Goal: Task Accomplishment & Management: Use online tool/utility

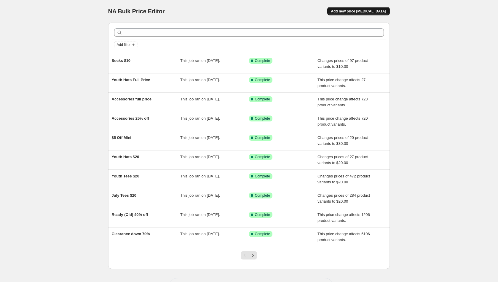
click at [353, 12] on span "Add new price [MEDICAL_DATA]" at bounding box center [358, 11] width 55 height 5
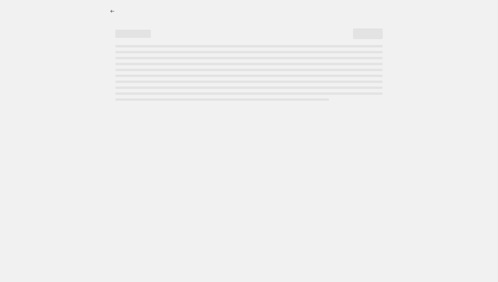
select select "percentage"
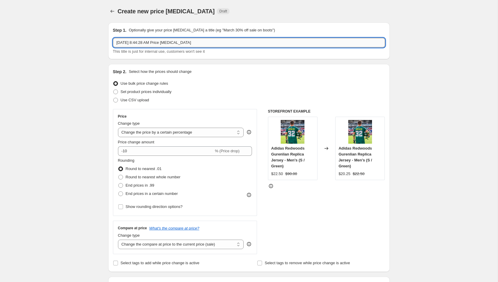
click at [161, 42] on input "Aug 25, 2025, 8:44:28 AM Price change job" at bounding box center [249, 42] width 272 height 9
type input "20% off Sitewide"
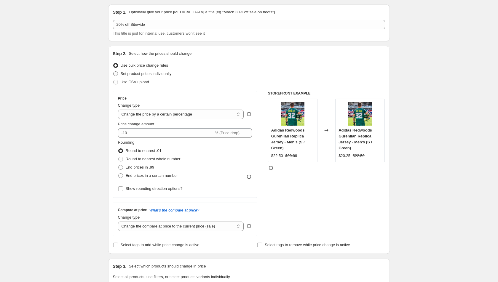
scroll to position [18, 0]
click at [153, 115] on select "Change the price to a certain amount Change the price by a certain amount Chang…" at bounding box center [181, 113] width 126 height 9
select select "pcap"
click at [118, 109] on select "Change the price to a certain amount Change the price by a certain amount Chang…" at bounding box center [181, 113] width 126 height 9
type input "-20"
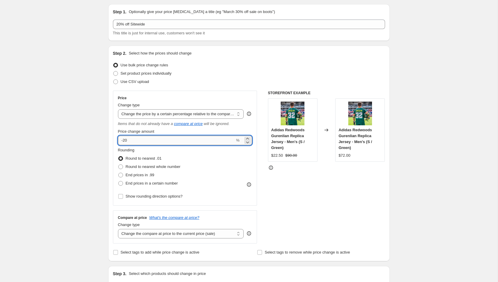
click at [150, 142] on input "-20" at bounding box center [176, 140] width 117 height 9
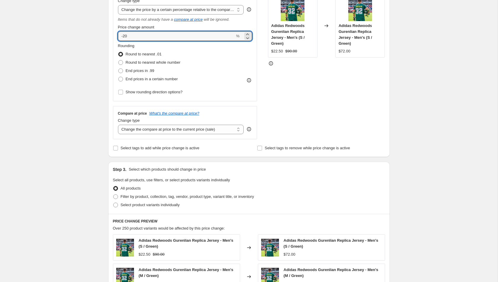
scroll to position [126, 0]
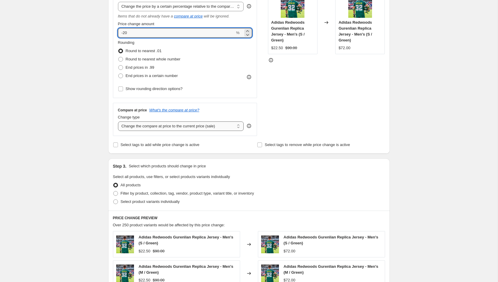
click at [166, 125] on select "Change the compare at price to the current price (sale) Change the compare at p…" at bounding box center [181, 126] width 126 height 9
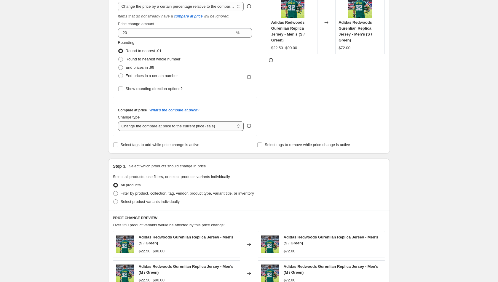
select select "no_change"
click at [118, 122] on select "Change the compare at price to the current price (sale) Change the compare at p…" at bounding box center [181, 126] width 126 height 9
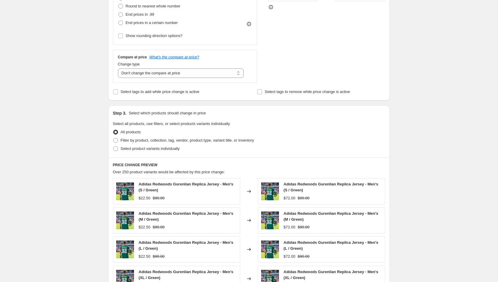
scroll to position [179, 0]
click at [163, 140] on span "Filter by product, collection, tag, vendor, product type, variant title, or inv…" at bounding box center [187, 140] width 133 height 4
click at [114, 138] on input "Filter by product, collection, tag, vendor, product type, variant title, or inv…" at bounding box center [113, 138] width 0 height 0
radio input "true"
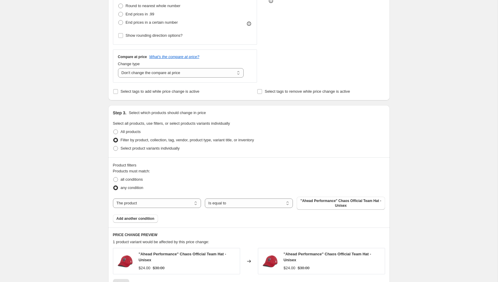
click at [166, 207] on div "The product The product's collection The product's tag The product's vendor The…" at bounding box center [249, 203] width 272 height 13
click at [178, 199] on select "The product The product's collection The product's tag The product's vendor The…" at bounding box center [157, 203] width 88 height 9
select select "collection"
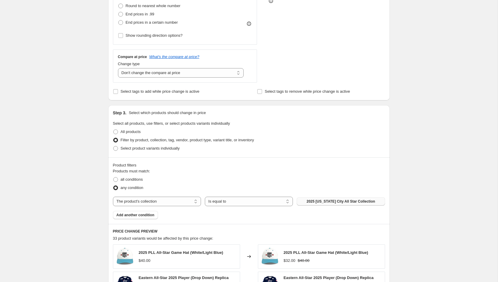
click at [322, 201] on span "2025 Kansas City All Star Collection" at bounding box center [340, 201] width 68 height 5
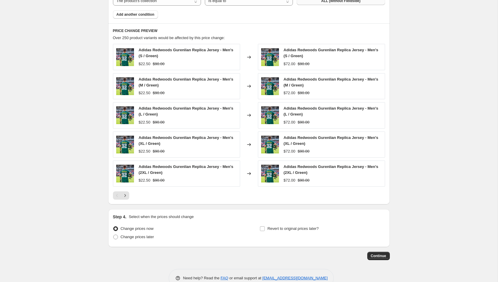
scroll to position [392, 0]
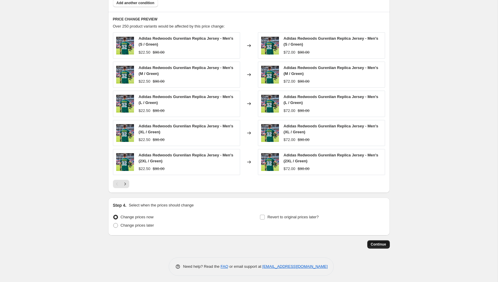
click at [378, 243] on span "Continue" at bounding box center [378, 244] width 15 height 5
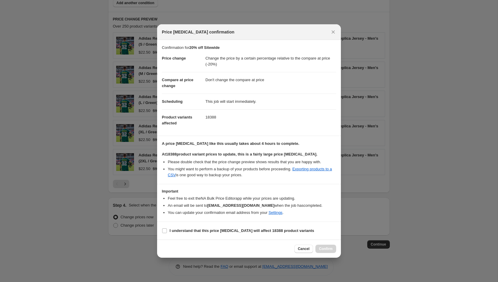
click at [258, 155] on b "At 18388 product variant prices to update, this is a fairly large price change …" at bounding box center [240, 154] width 156 height 4
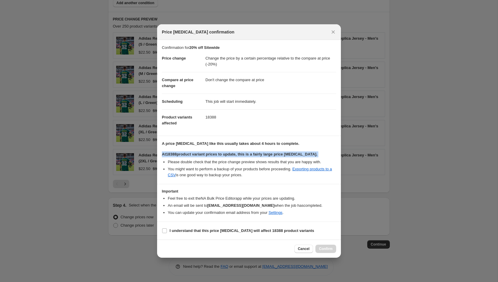
click at [258, 155] on b "At 18388 product variant prices to update, this is a fairly large price change …" at bounding box center [240, 154] width 156 height 4
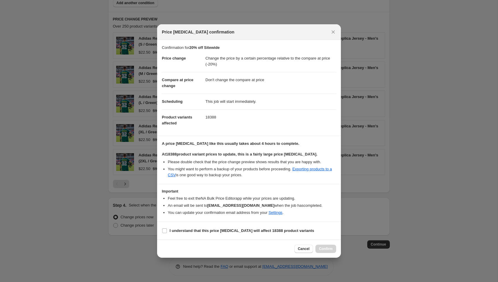
click at [256, 161] on li "Please double check that the price change preview shows results that you are ha…" at bounding box center [252, 162] width 168 height 6
click at [248, 154] on b "At 18388 product variant prices to update, this is a fairly large price change …" at bounding box center [240, 154] width 156 height 4
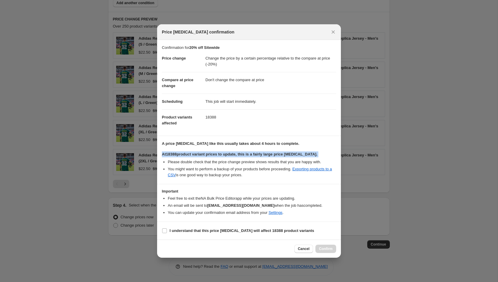
click at [248, 154] on b "At 18388 product variant prices to update, this is a fairly large price change …" at bounding box center [240, 154] width 156 height 4
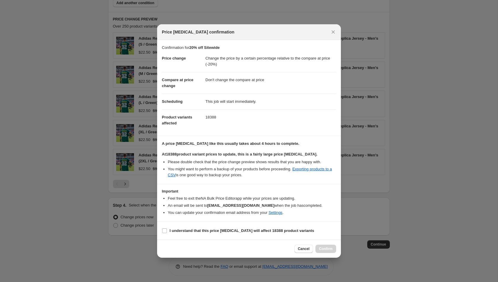
click at [247, 162] on li "Please double check that the price change preview shows results that you are ha…" at bounding box center [252, 162] width 168 height 6
click at [245, 229] on b "I understand that this price change job will affect 18388 product variants" at bounding box center [242, 231] width 145 height 4
click at [167, 229] on input "I understand that this price change job will affect 18388 product variants" at bounding box center [164, 231] width 5 height 5
checkbox input "true"
click at [331, 33] on icon "Close" at bounding box center [333, 32] width 6 height 6
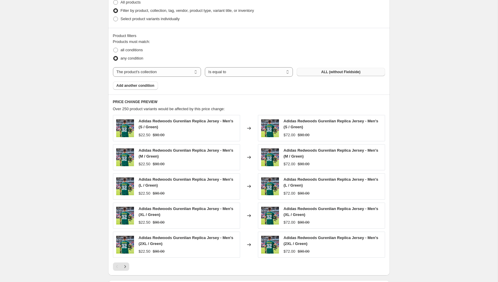
scroll to position [308, 0]
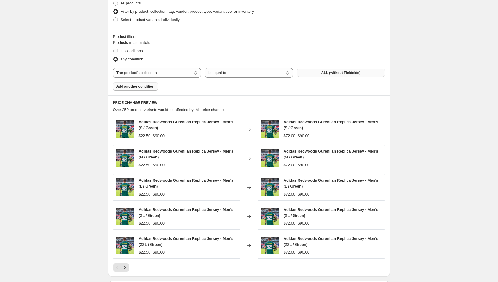
click at [134, 84] on span "Add another condition" at bounding box center [135, 86] width 38 height 5
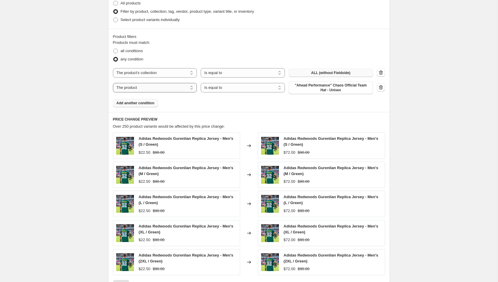
click at [168, 84] on select "The product The product's collection The product's tag The product's vendor The…" at bounding box center [155, 87] width 84 height 9
select select "product_status"
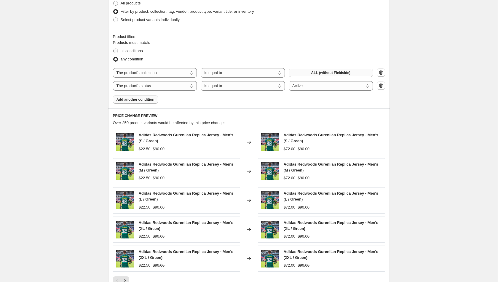
click at [140, 50] on span "all conditions" at bounding box center [132, 51] width 22 height 4
click at [114, 49] on input "all conditions" at bounding box center [113, 49] width 0 height 0
radio input "true"
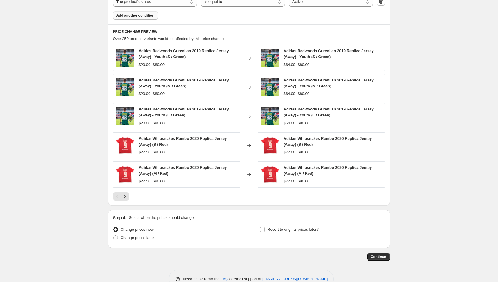
scroll to position [396, 0]
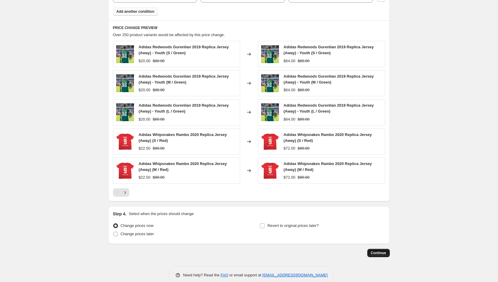
click at [370, 250] on button "Continue" at bounding box center [378, 253] width 23 height 8
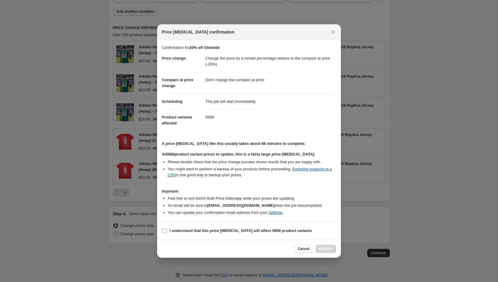
click at [199, 231] on b "I understand that this price change job will affect 5868 product variants" at bounding box center [241, 231] width 143 height 4
click at [167, 231] on input "I understand that this price change job will affect 5868 product variants" at bounding box center [164, 231] width 5 height 5
checkbox input "true"
click at [320, 249] on span "Confirm" at bounding box center [326, 249] width 14 height 5
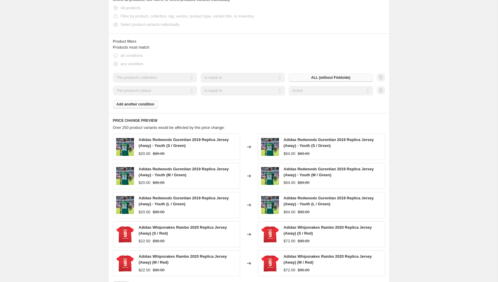
scroll to position [434, 0]
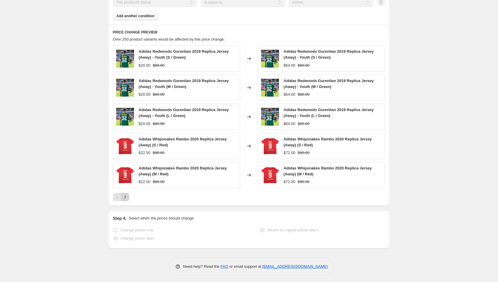
click at [128, 197] on button "Next" at bounding box center [125, 197] width 8 height 8
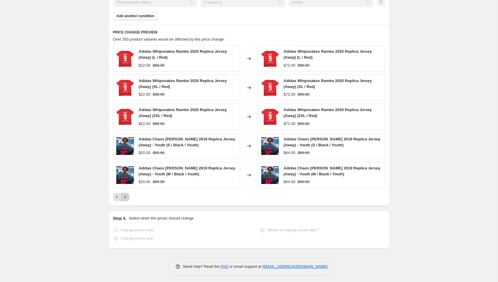
click at [128, 196] on icon "Next" at bounding box center [125, 197] width 6 height 6
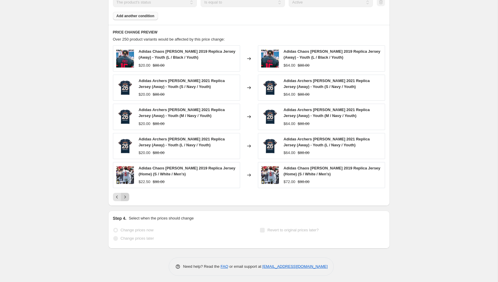
click at [128, 197] on button "Next" at bounding box center [125, 197] width 8 height 8
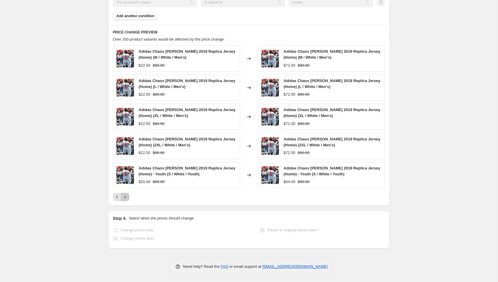
click at [128, 197] on button "Next" at bounding box center [125, 197] width 8 height 8
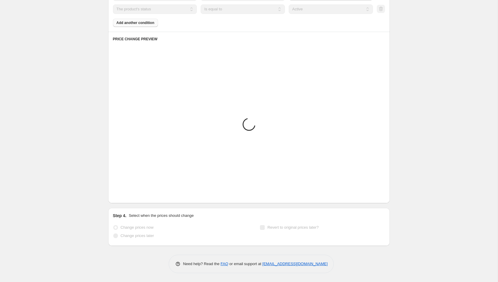
scroll to position [425, 0]
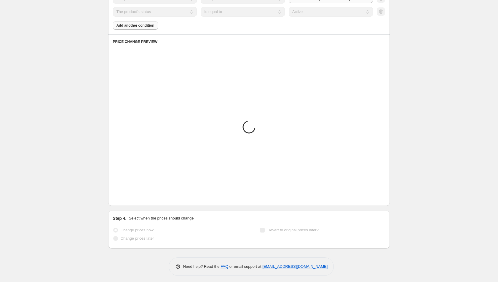
click at [128, 197] on button "Next" at bounding box center [125, 197] width 8 height 8
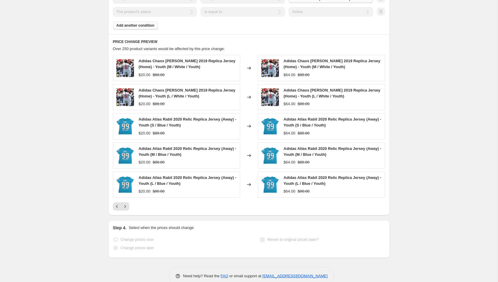
click at [129, 203] on div "Pagination" at bounding box center [125, 206] width 8 height 8
click at [123, 205] on icon "Next" at bounding box center [125, 207] width 6 height 6
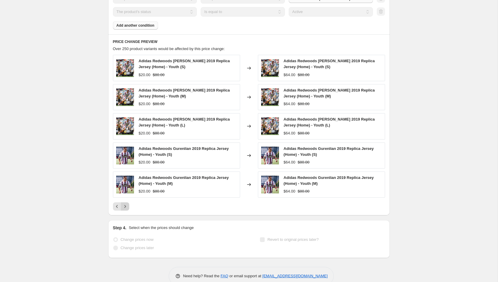
click at [127, 204] on icon "Next" at bounding box center [125, 207] width 6 height 6
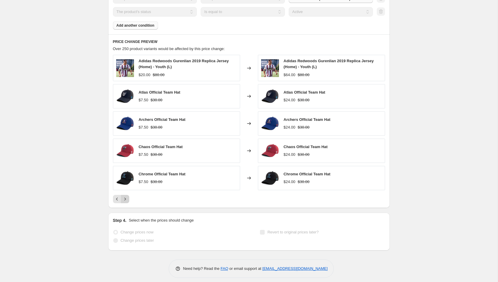
click at [127, 204] on div "PRICE CHANGE PREVIEW Over 250 product variants would be affected by this price …" at bounding box center [249, 121] width 282 height 174
click at [124, 198] on icon "Next" at bounding box center [125, 199] width 6 height 6
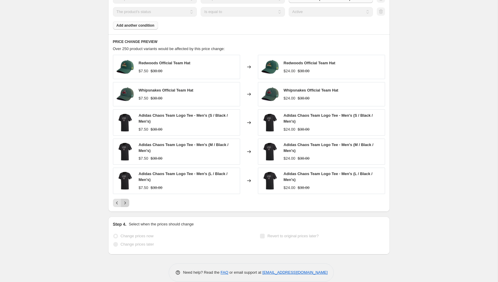
click at [126, 200] on icon "Next" at bounding box center [125, 203] width 6 height 6
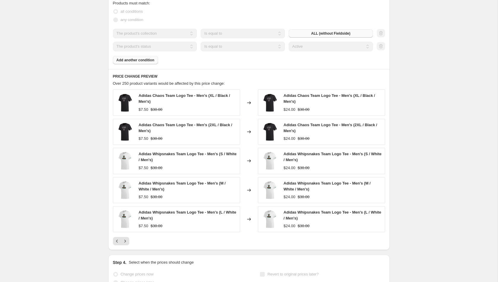
scroll to position [434, 0]
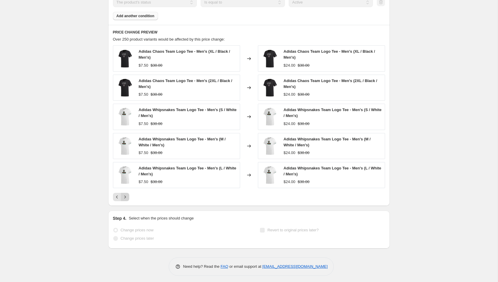
click at [124, 197] on icon "Next" at bounding box center [125, 197] width 6 height 6
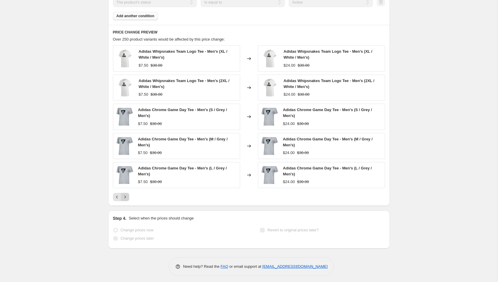
click at [124, 198] on icon "Next" at bounding box center [125, 197] width 6 height 6
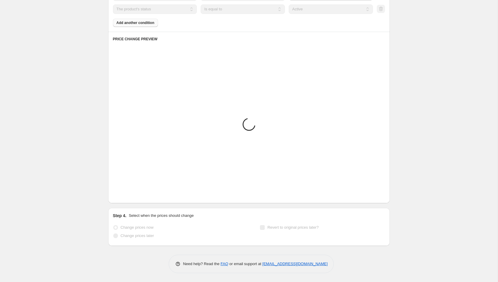
scroll to position [425, 0]
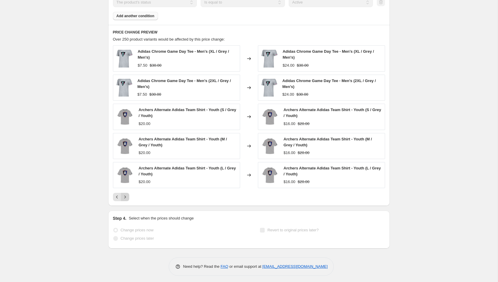
click at [124, 198] on icon "Next" at bounding box center [125, 197] width 6 height 6
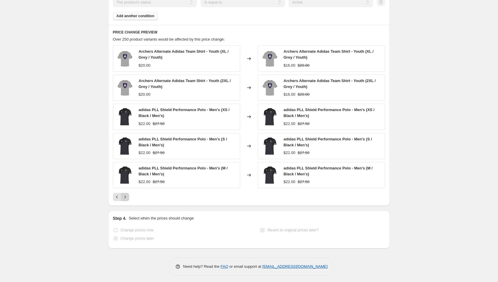
click at [124, 198] on icon "Next" at bounding box center [125, 197] width 6 height 6
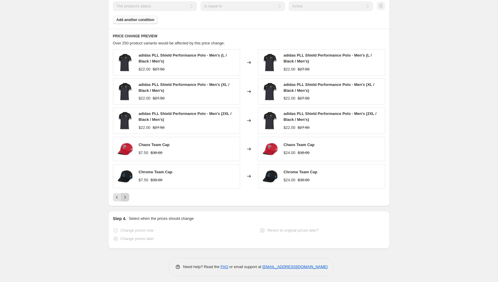
click at [124, 198] on icon "Next" at bounding box center [125, 197] width 6 height 6
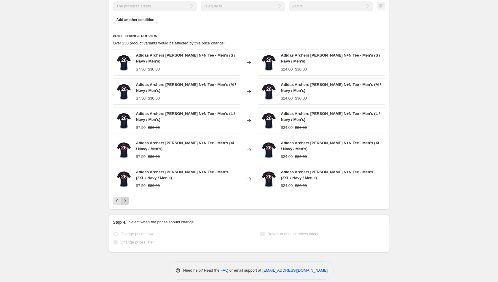
click at [124, 200] on icon "Next" at bounding box center [124, 201] width 1 height 3
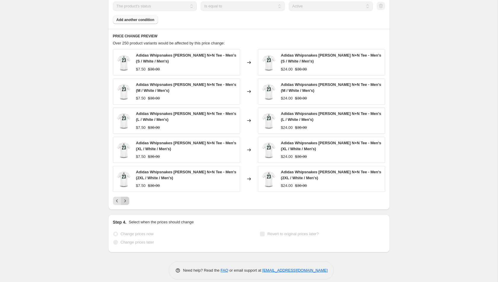
click at [124, 198] on icon "Next" at bounding box center [125, 201] width 6 height 6
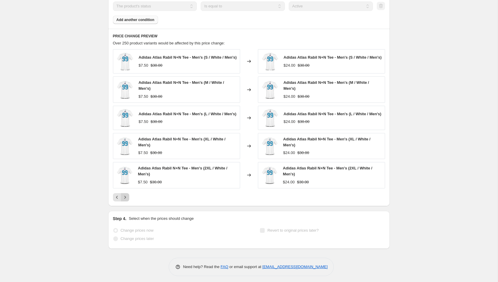
click at [124, 197] on icon "Next" at bounding box center [125, 197] width 6 height 6
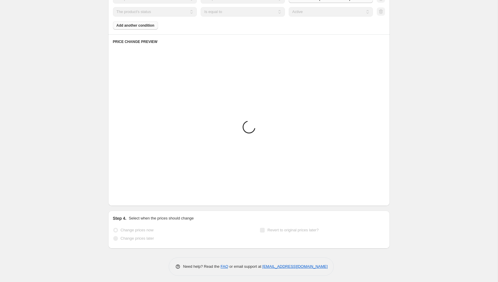
scroll to position [430, 0]
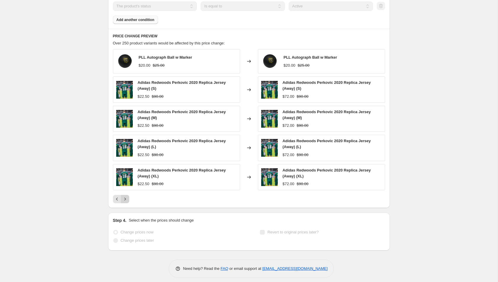
click at [129, 197] on button "Next" at bounding box center [125, 199] width 8 height 8
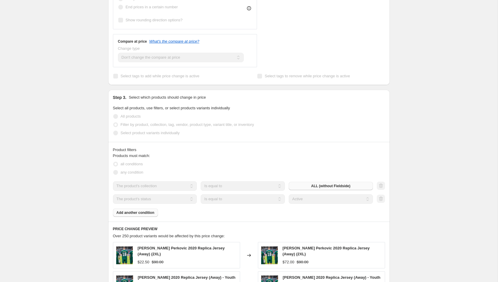
scroll to position [175, 0]
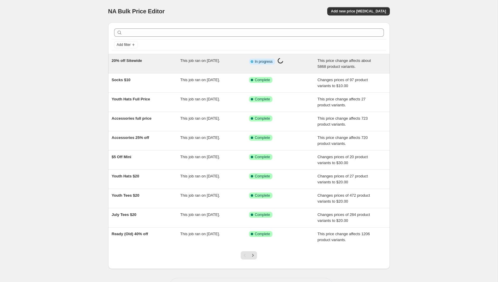
click at [236, 63] on div "This job ran on August 25, 2025." at bounding box center [214, 64] width 69 height 12
select select "pcap"
select select "no_change"
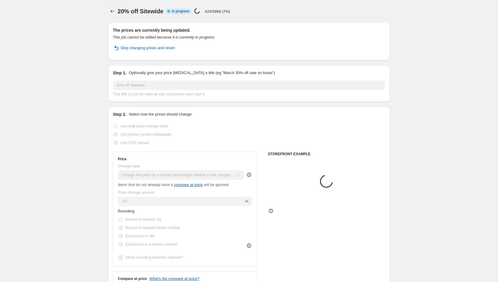
select select "collection"
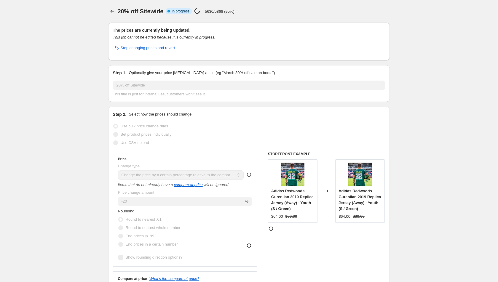
select select "pcap"
select select "no_change"
select select "collection"
select select "product_status"
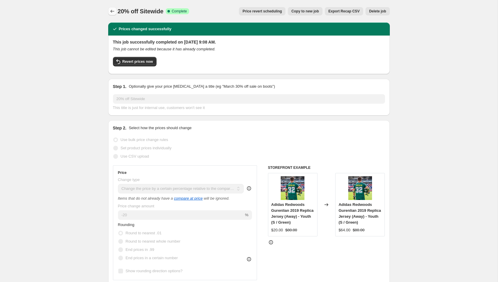
click at [109, 13] on icon "Price change jobs" at bounding box center [112, 11] width 6 height 6
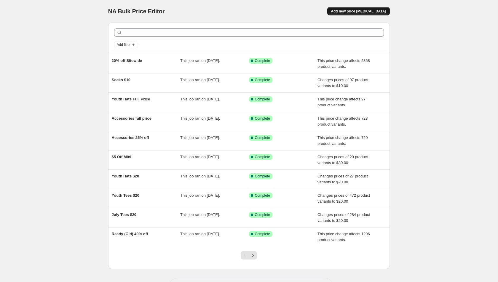
click at [356, 11] on span "Add new price [MEDICAL_DATA]" at bounding box center [358, 11] width 55 height 5
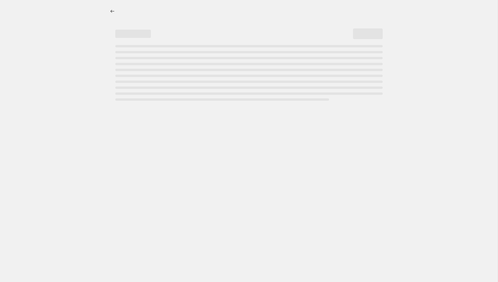
select select "percentage"
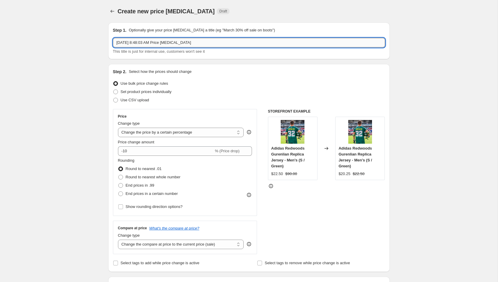
click at [172, 39] on input "Aug 25, 2025, 8:48:03 AM Price change job" at bounding box center [249, 42] width 272 height 9
type input "Clearance 50% off"
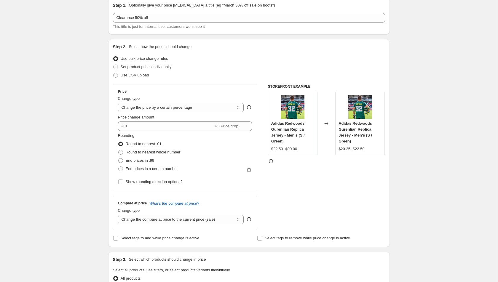
scroll to position [25, 0]
click at [156, 107] on select "Change the price to a certain amount Change the price by a certain amount Chang…" at bounding box center [181, 106] width 126 height 9
click at [168, 105] on select "Change the price to a certain amount Change the price by a certain amount Chang…" at bounding box center [181, 106] width 126 height 9
click at [180, 104] on select "Change the price to a certain amount Change the price by a certain amount Chang…" at bounding box center [181, 106] width 126 height 9
select select "pcap"
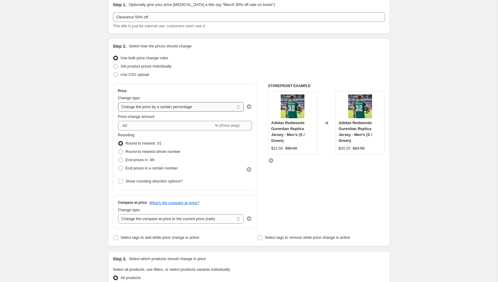
click at [118, 102] on select "Change the price to a certain amount Change the price by a certain amount Chang…" at bounding box center [181, 106] width 126 height 9
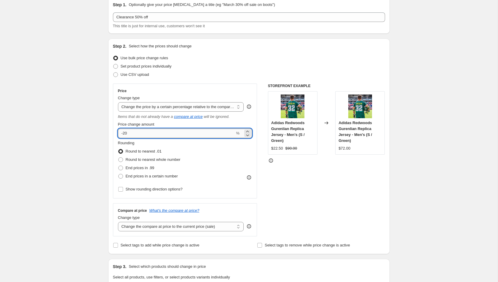
click at [165, 134] on input "-20" at bounding box center [176, 133] width 117 height 9
type input "-2"
type input "-50"
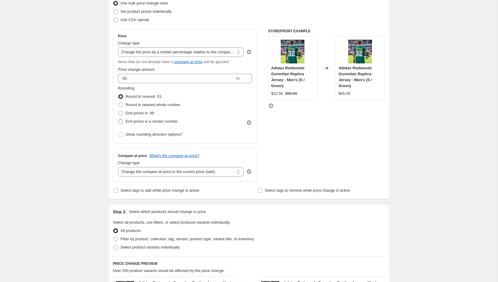
scroll to position [111, 0]
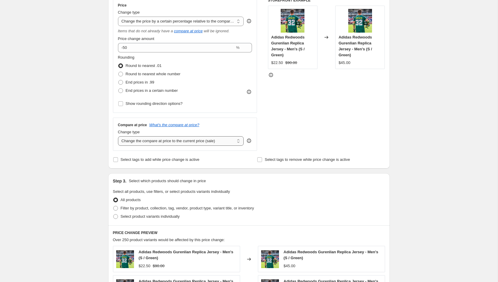
click at [168, 142] on select "Change the compare at price to the current price (sale) Change the compare at p…" at bounding box center [181, 140] width 126 height 9
select select "no_change"
click at [118, 136] on select "Change the compare at price to the current price (sale) Change the compare at p…" at bounding box center [181, 140] width 126 height 9
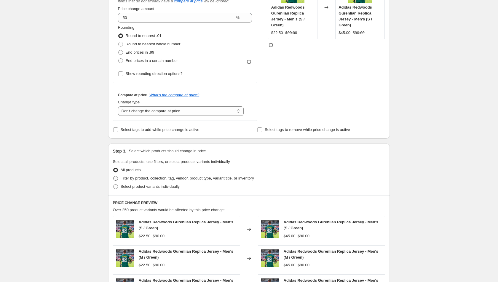
click at [145, 178] on span "Filter by product, collection, tag, vendor, product type, variant title, or inv…" at bounding box center [187, 178] width 133 height 4
click at [114, 176] on input "Filter by product, collection, tag, vendor, product type, variant title, or inv…" at bounding box center [113, 176] width 0 height 0
radio input "true"
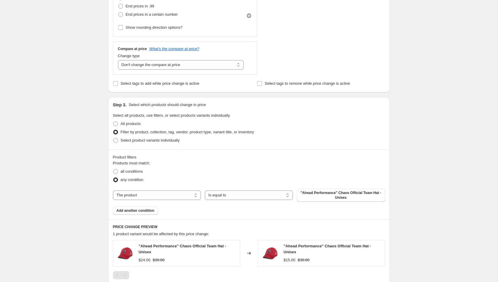
scroll to position [215, 0]
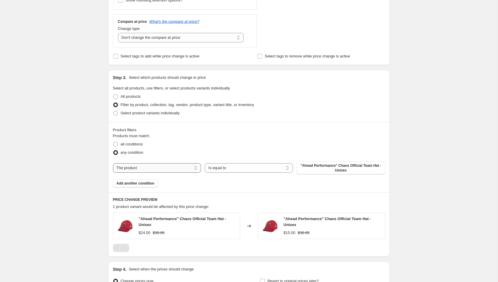
click at [174, 163] on select "The product The product's collection The product's tag The product's vendor The…" at bounding box center [157, 167] width 88 height 9
select select "collection"
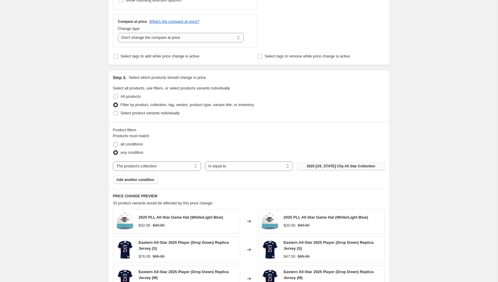
click at [342, 166] on span "2025 Kansas City All Star Collection" at bounding box center [340, 166] width 68 height 5
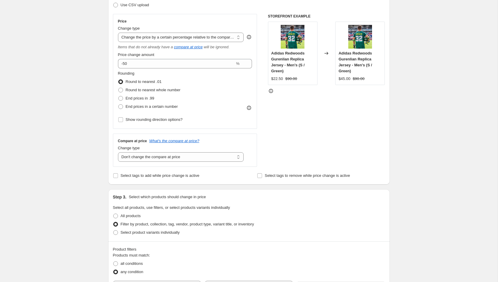
scroll to position [73, 0]
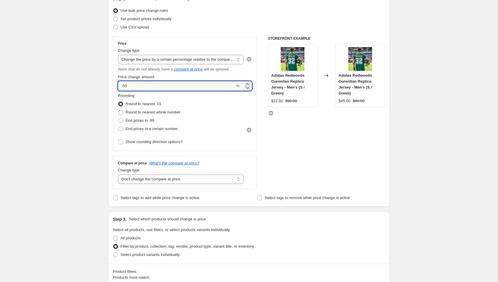
click at [193, 88] on input "-50" at bounding box center [176, 85] width 117 height 9
type input "-55"
click at [314, 164] on div "STOREFRONT EXAMPLE Adidas Redwoods Gurenlian Replica Jersey - Men's (S / Green)…" at bounding box center [326, 112] width 117 height 153
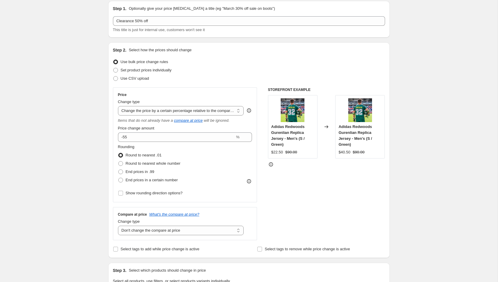
scroll to position [22, 0]
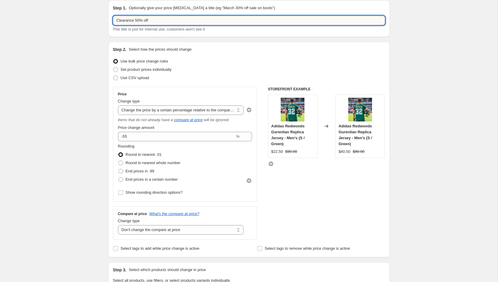
click at [141, 22] on input "Clearance 50% off" at bounding box center [249, 20] width 272 height 9
type input "Clearance 55% off"
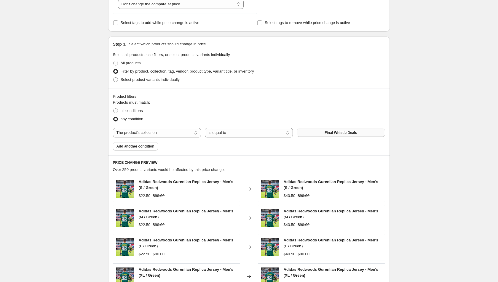
scroll to position [392, 0]
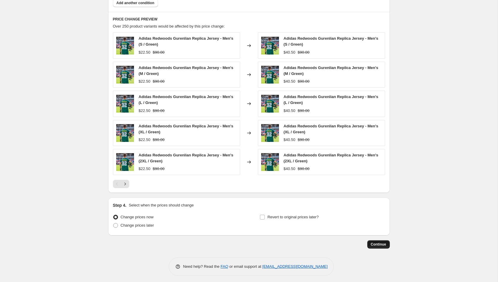
click at [379, 244] on span "Continue" at bounding box center [378, 244] width 15 height 5
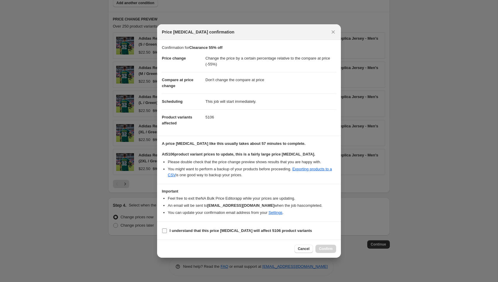
click at [209, 231] on b "I understand that this price change job will affect 5106 product variants" at bounding box center [241, 231] width 143 height 4
click at [167, 231] on input "I understand that this price change job will affect 5106 product variants" at bounding box center [164, 231] width 5 height 5
checkbox input "true"
click at [331, 250] on span "Confirm" at bounding box center [326, 249] width 14 height 5
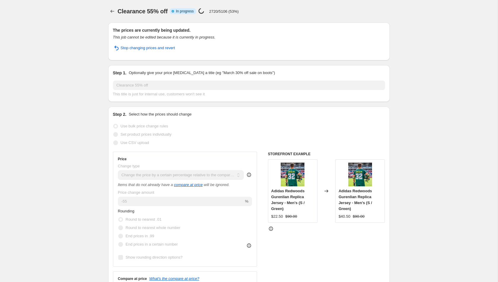
click at [135, 12] on span "Clearance 55% off" at bounding box center [143, 11] width 50 height 7
click at [145, 12] on span "Clearance 55% off" at bounding box center [143, 11] width 50 height 7
click at [154, 9] on span "Clearance 55% off" at bounding box center [143, 11] width 50 height 7
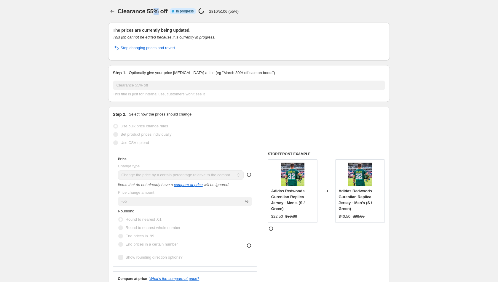
click at [154, 9] on span "Clearance 55% off" at bounding box center [143, 11] width 50 height 7
click at [170, 11] on div "Clearance 55% off Info Partially complete In progress Price change job in progr…" at bounding box center [254, 11] width 272 height 8
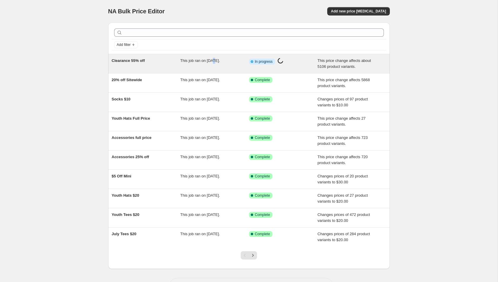
click at [216, 61] on span "This job ran on [DATE]." at bounding box center [200, 60] width 40 height 4
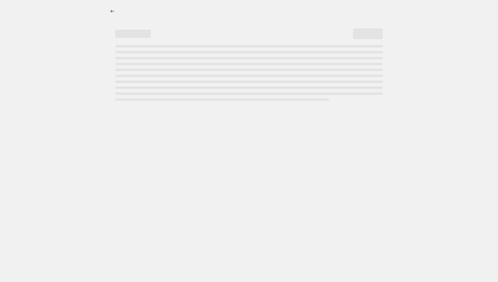
select select "pcap"
select select "no_change"
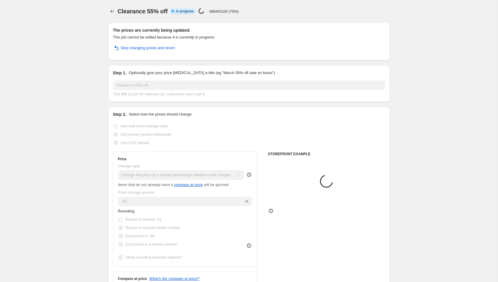
select select "collection"
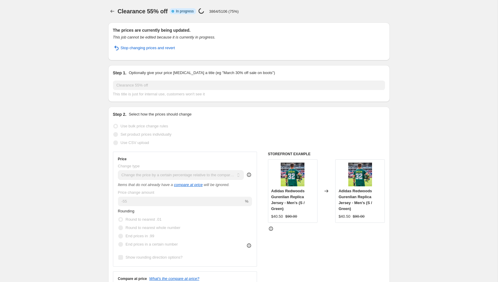
click at [221, 10] on p "3864/5106 (75%)" at bounding box center [224, 11] width 30 height 4
click at [229, 11] on p "3864/5106 (75%)" at bounding box center [224, 11] width 30 height 4
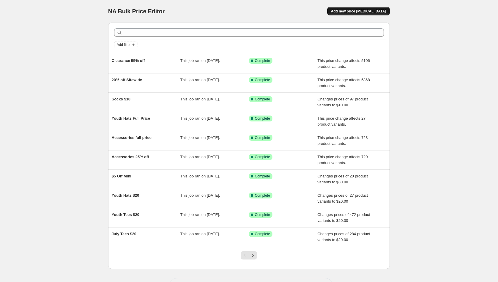
click at [354, 12] on span "Add new price [MEDICAL_DATA]" at bounding box center [358, 11] width 55 height 5
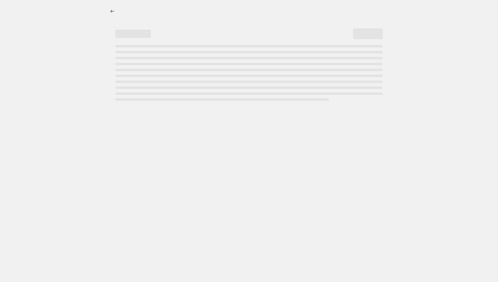
select select "percentage"
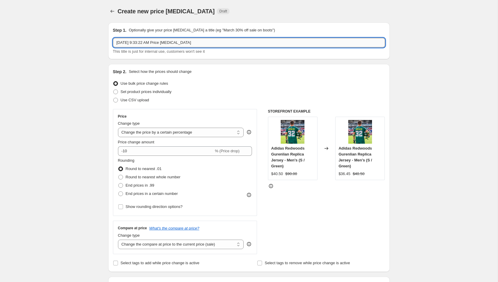
click at [177, 45] on input "[DATE] 9:33:22 AM Price [MEDICAL_DATA]" at bounding box center [249, 42] width 272 height 9
